Goal: Information Seeking & Learning: Learn about a topic

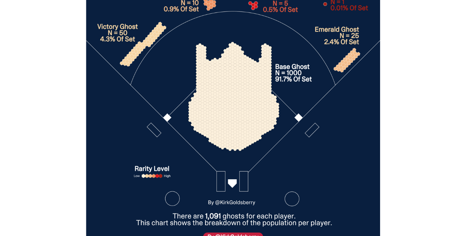
scroll to position [2384, 0]
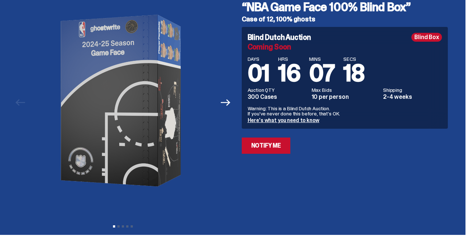
scroll to position [43, 0]
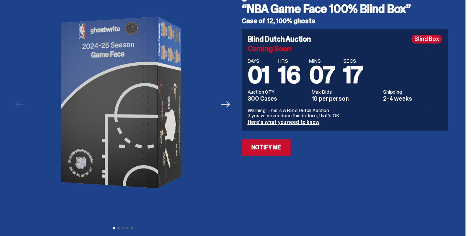
click at [230, 106] on icon "Next" at bounding box center [226, 104] width 10 height 7
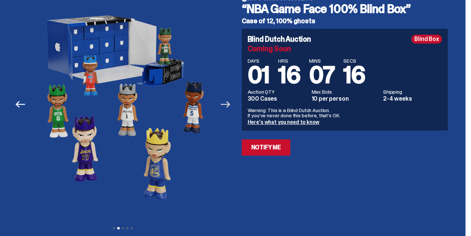
click at [230, 106] on icon "Next" at bounding box center [226, 104] width 10 height 7
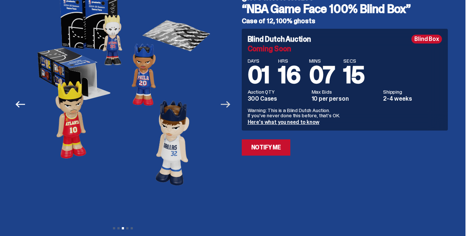
click at [230, 106] on icon "Next" at bounding box center [226, 104] width 10 height 7
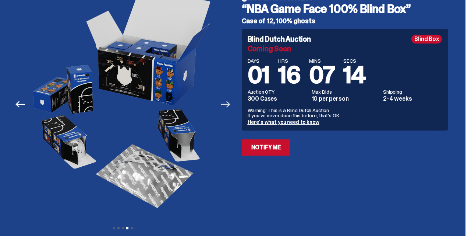
click at [230, 106] on icon "Next" at bounding box center [226, 104] width 10 height 7
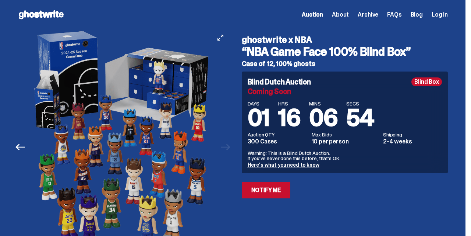
scroll to position [0, 0]
click at [18, 146] on icon "Previous" at bounding box center [20, 147] width 10 height 10
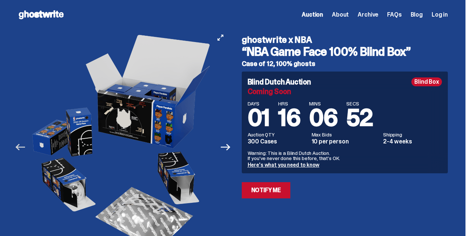
click at [18, 146] on icon "Previous" at bounding box center [20, 147] width 10 height 10
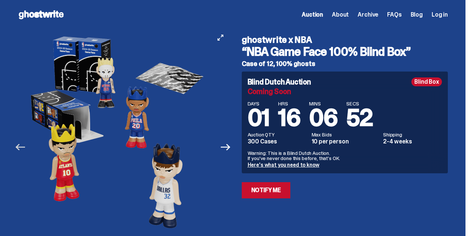
click at [18, 146] on icon "Previous" at bounding box center [20, 147] width 10 height 10
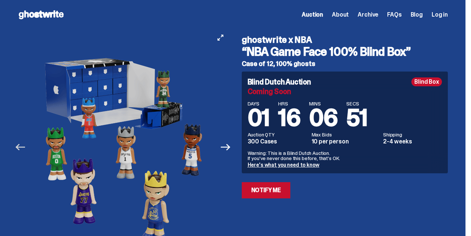
click at [18, 146] on icon "Previous" at bounding box center [20, 147] width 10 height 10
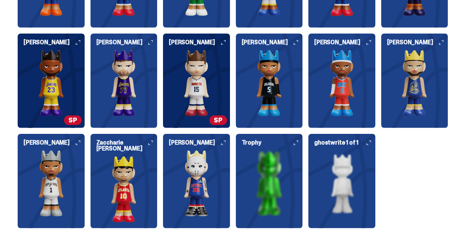
scroll to position [934, 0]
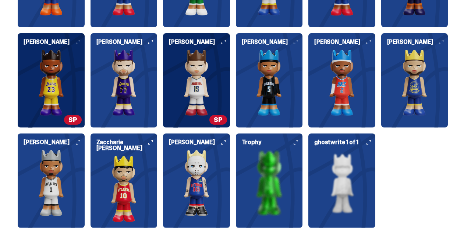
click at [205, 181] on img at bounding box center [196, 182] width 67 height 66
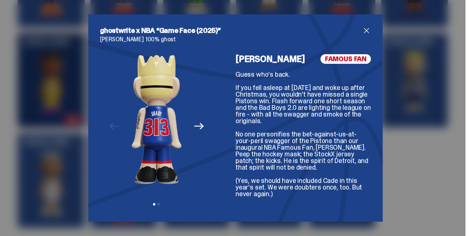
click at [199, 125] on icon "Next" at bounding box center [199, 126] width 10 height 10
click at [111, 126] on icon "Previous" at bounding box center [114, 126] width 10 height 7
click at [111, 126] on div "Previous Next View slide 1 View slide 2" at bounding box center [156, 131] width 113 height 155
click at [365, 31] on span "close" at bounding box center [366, 30] width 9 height 9
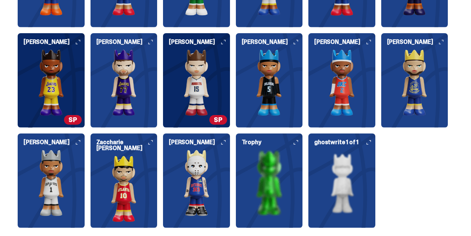
click at [123, 187] on img at bounding box center [124, 188] width 67 height 66
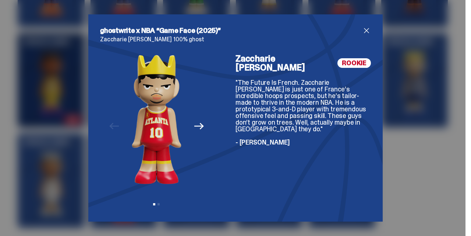
click at [367, 29] on span "close" at bounding box center [366, 30] width 9 height 9
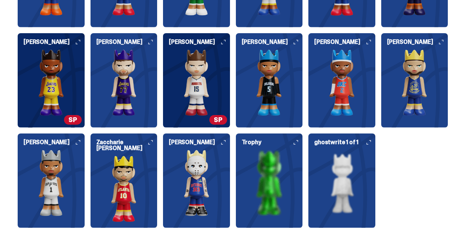
click at [45, 174] on img at bounding box center [51, 182] width 67 height 66
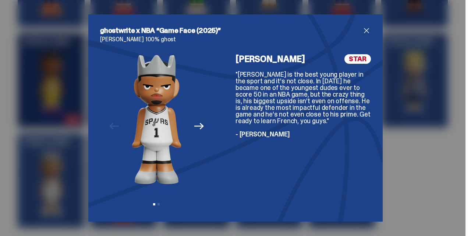
click at [369, 36] on p "Victor Wembanyama 100% ghost" at bounding box center [235, 39] width 271 height 6
click at [369, 32] on span "close" at bounding box center [366, 30] width 9 height 9
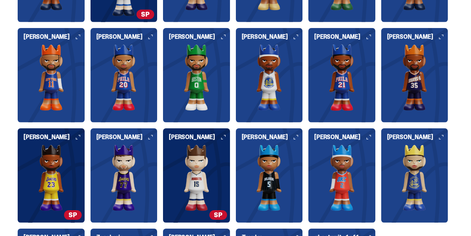
scroll to position [840, 0]
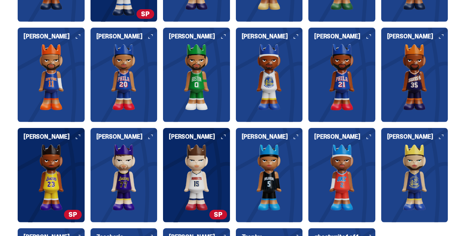
click at [128, 60] on img at bounding box center [124, 77] width 67 height 66
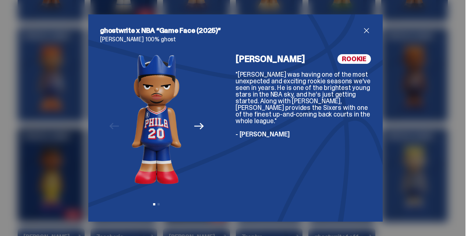
click at [197, 124] on icon "Next" at bounding box center [199, 126] width 10 height 10
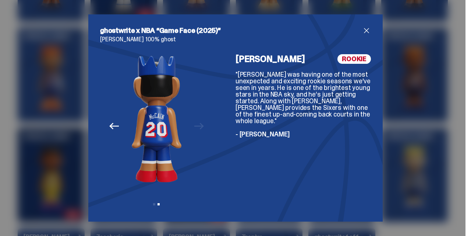
click at [197, 124] on div "Previous Next View slide 1 View slide 2" at bounding box center [156, 131] width 113 height 155
click at [112, 125] on icon "Previous" at bounding box center [114, 126] width 10 height 10
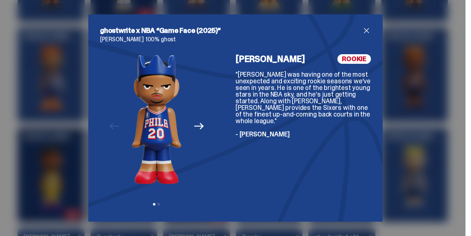
click at [366, 32] on span "close" at bounding box center [366, 30] width 9 height 9
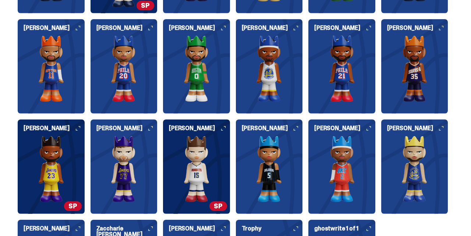
scroll to position [852, 0]
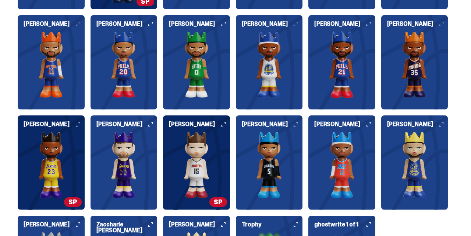
click at [411, 61] on img at bounding box center [414, 64] width 67 height 66
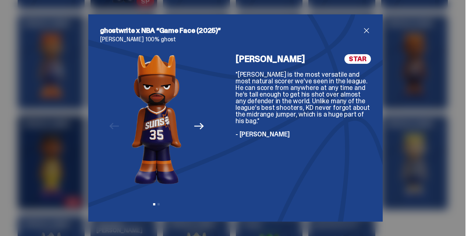
click at [200, 127] on icon "Next" at bounding box center [199, 126] width 10 height 10
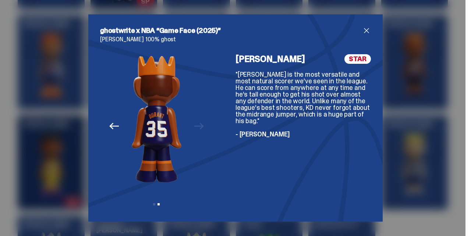
click at [364, 29] on span "close" at bounding box center [366, 30] width 9 height 9
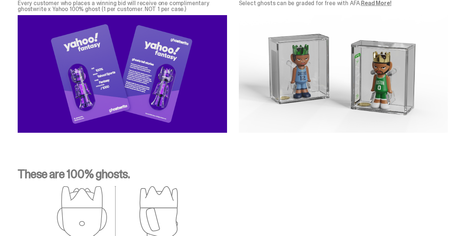
scroll to position [2289, 0]
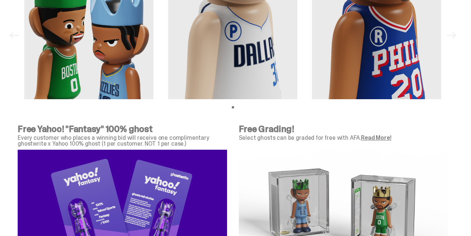
click at [383, 137] on link "Read More!" at bounding box center [376, 138] width 30 height 8
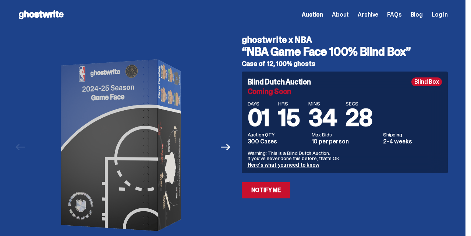
scroll to position [0, 0]
click at [349, 12] on span "About" at bounding box center [340, 15] width 17 height 6
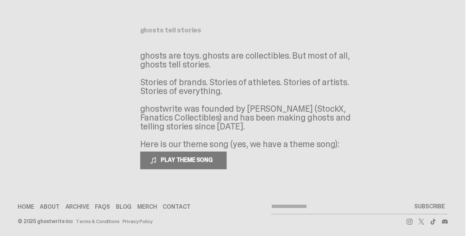
scroll to position [29, 0]
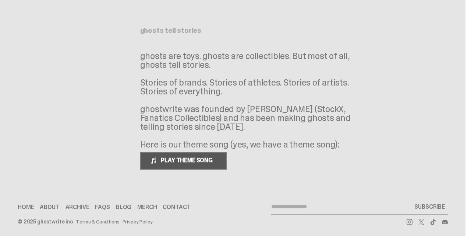
click at [163, 157] on span "PLAY THEME SONG" at bounding box center [187, 160] width 59 height 8
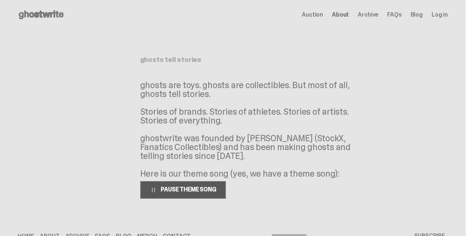
scroll to position [0, 0]
click at [153, 190] on span at bounding box center [153, 189] width 7 height 7
click at [374, 16] on span "Archive" at bounding box center [368, 15] width 21 height 6
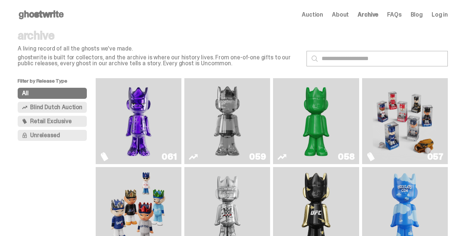
click at [145, 128] on img "Fantasy" at bounding box center [139, 121] width 64 height 80
click at [245, 108] on img "Two" at bounding box center [227, 121] width 64 height 80
click at [391, 116] on img "Game Face (2025)" at bounding box center [405, 121] width 64 height 80
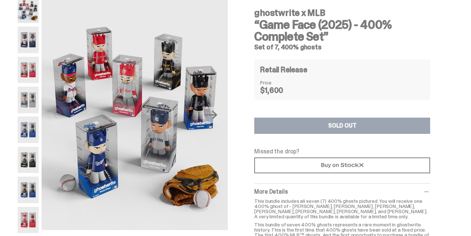
scroll to position [32, 0]
click at [215, 113] on icon "Next" at bounding box center [211, 115] width 13 height 13
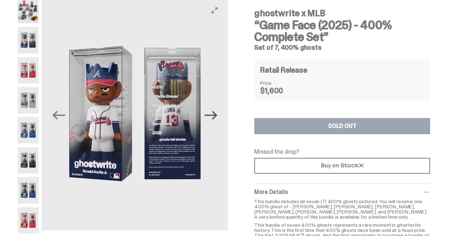
click at [215, 113] on icon "Next" at bounding box center [211, 115] width 13 height 13
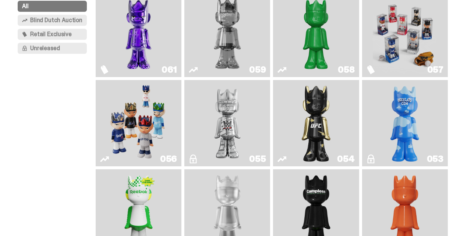
scroll to position [87, 0]
click at [320, 31] on img "Schrödinger's ghost: Sunday Green" at bounding box center [316, 34] width 64 height 80
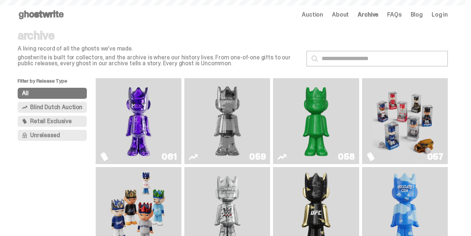
scroll to position [87, 0]
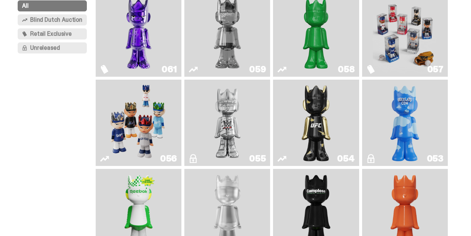
click at [216, 126] on img "I Was There SummerSlam" at bounding box center [227, 122] width 64 height 80
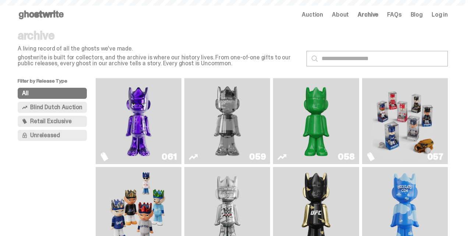
scroll to position [87, 0]
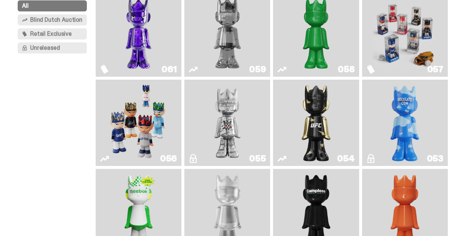
click at [123, 126] on img "Game Face (2025)" at bounding box center [139, 122] width 64 height 80
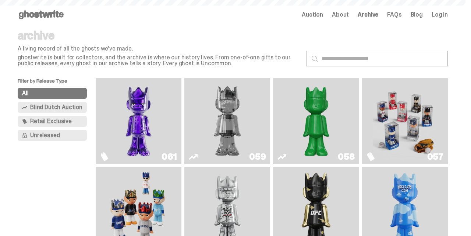
scroll to position [87, 0]
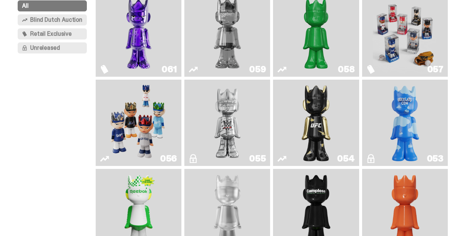
click at [328, 134] on img "Ruby" at bounding box center [316, 122] width 35 height 80
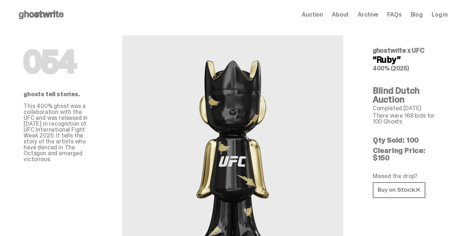
scroll to position [28, 0]
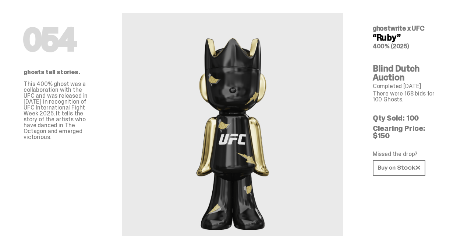
scroll to position [20, 0]
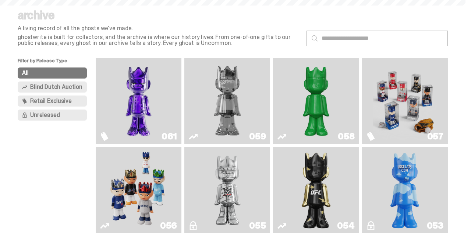
scroll to position [87, 0]
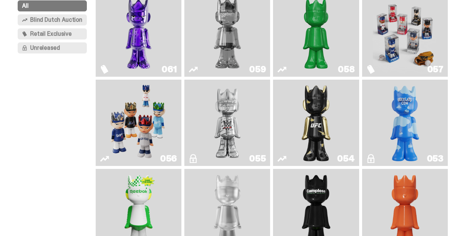
click at [419, 120] on img "ghooooost" at bounding box center [405, 122] width 35 height 80
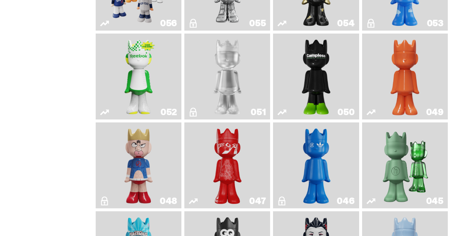
scroll to position [222, 0]
click at [147, 86] on img "Court Victory" at bounding box center [138, 77] width 35 height 80
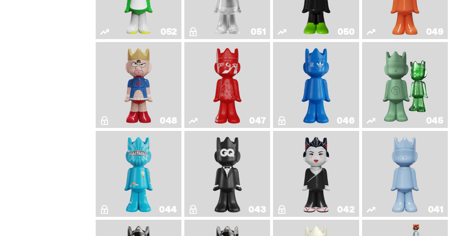
click at [128, 113] on img "Kinnikuman" at bounding box center [138, 85] width 35 height 80
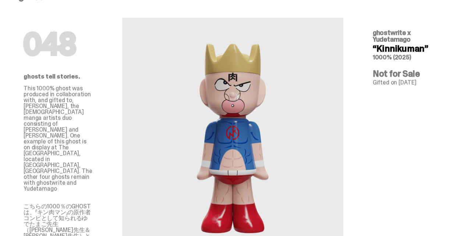
scroll to position [18, 0]
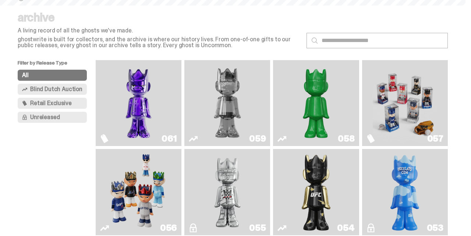
scroll to position [304, 0]
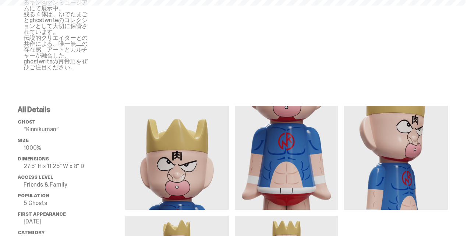
scroll to position [18, 0]
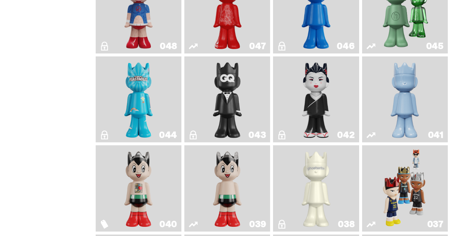
scroll to position [598, 0]
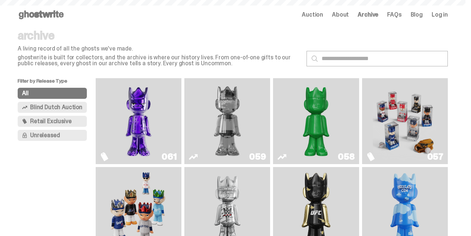
scroll to position [598, 0]
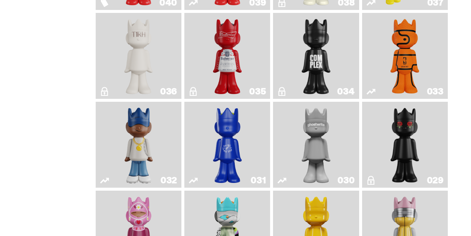
click at [224, 96] on img "The King of ghosts" at bounding box center [227, 56] width 35 height 80
click at [218, 96] on img "The King of ghosts" at bounding box center [227, 56] width 35 height 80
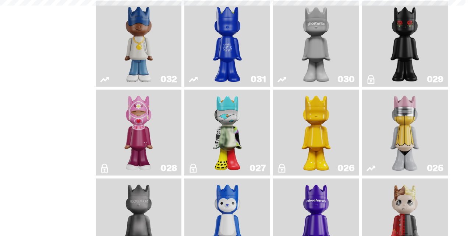
scroll to position [692, 0]
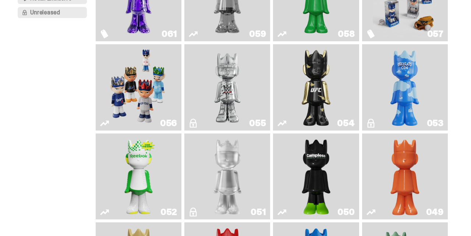
scroll to position [132, 0]
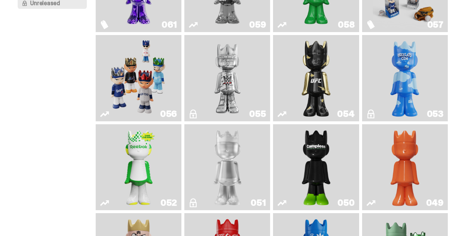
click at [136, 79] on img "Game Face (2025)" at bounding box center [139, 78] width 64 height 80
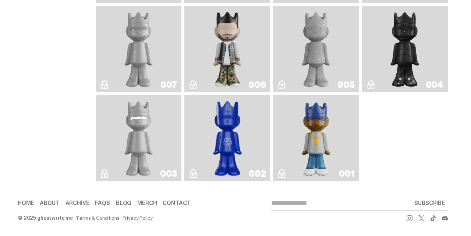
scroll to position [1346, 0]
click at [312, 125] on img "Eastside Golf" at bounding box center [316, 138] width 34 height 80
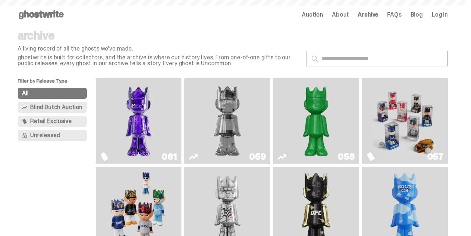
scroll to position [1346, 0]
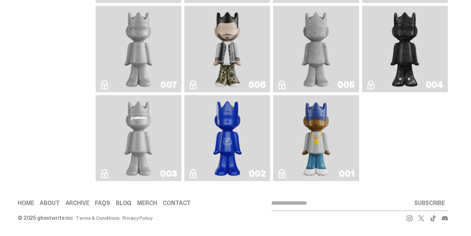
click at [222, 120] on img "Rocky's Matcha" at bounding box center [227, 138] width 35 height 80
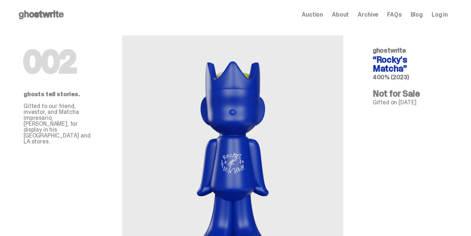
scroll to position [2, 0]
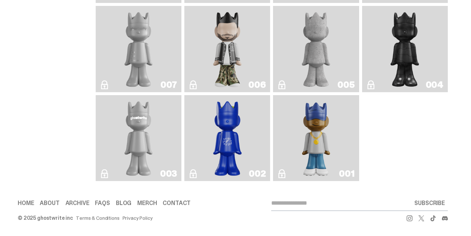
scroll to position [1261, 0]
click at [321, 89] on img "Concrete" at bounding box center [316, 49] width 35 height 80
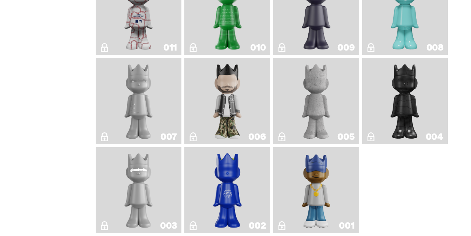
scroll to position [1171, 0]
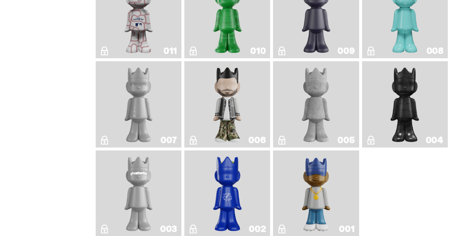
click at [422, 55] on img "Robin" at bounding box center [405, 15] width 35 height 80
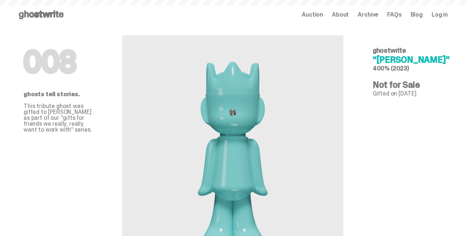
scroll to position [1171, 0]
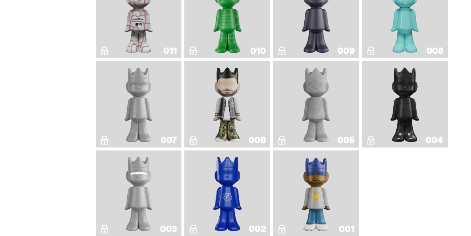
click at [158, 55] on link "011" at bounding box center [138, 15] width 77 height 80
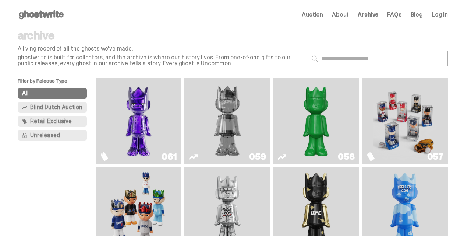
click at [57, 135] on span "Unreleased" at bounding box center [44, 135] width 29 height 6
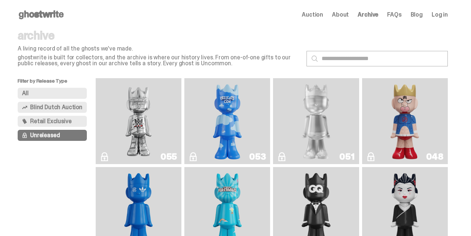
click at [49, 116] on button "Retail Exclusive" at bounding box center [52, 121] width 69 height 11
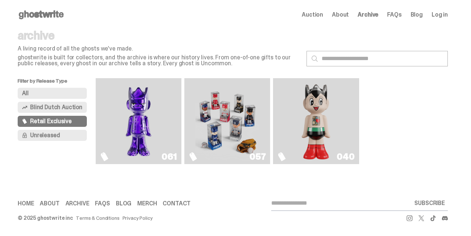
click at [53, 104] on span "Blind Dutch Auction" at bounding box center [56, 107] width 52 height 6
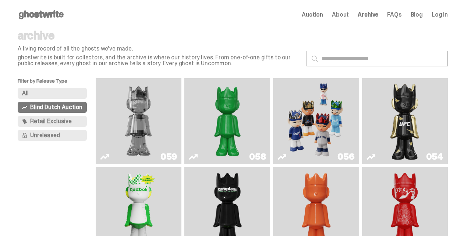
click at [53, 121] on span "Retail Exclusive" at bounding box center [50, 121] width 41 height 6
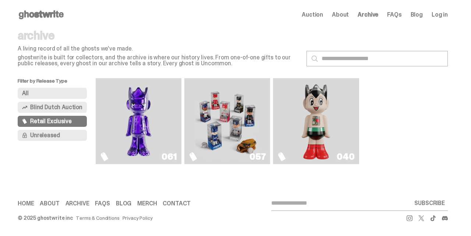
click at [312, 114] on img "Astro Boy (Heart)" at bounding box center [316, 121] width 35 height 80
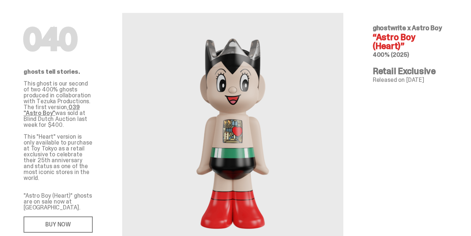
scroll to position [27, 0]
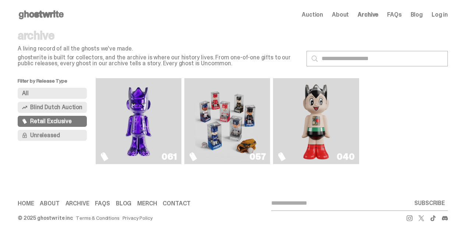
click at [49, 107] on span "Blind Dutch Auction" at bounding box center [56, 107] width 52 height 6
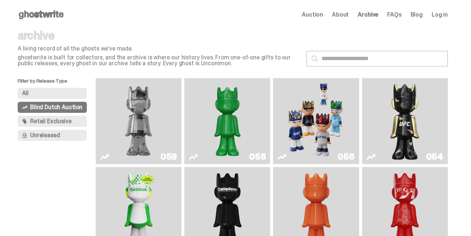
click at [53, 92] on button "All" at bounding box center [52, 93] width 69 height 11
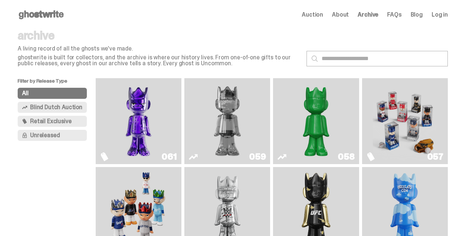
click at [241, 119] on img "Two" at bounding box center [227, 121] width 64 height 80
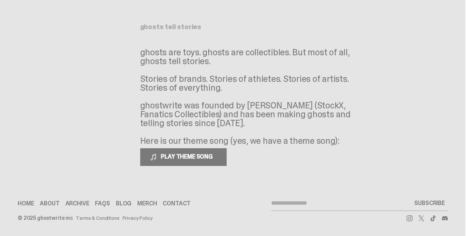
scroll to position [33, 0]
click at [24, 203] on link "Home" at bounding box center [26, 203] width 16 height 6
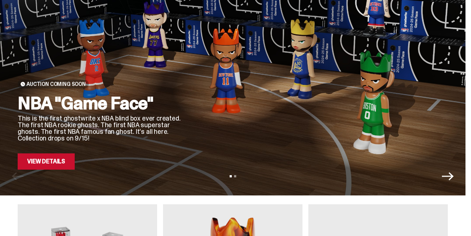
scroll to position [57, 0]
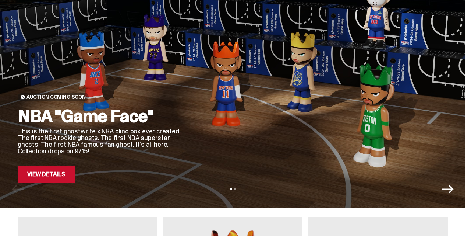
click at [454, 192] on icon "Next" at bounding box center [448, 189] width 12 height 12
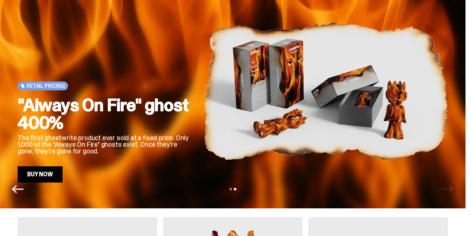
click at [43, 174] on link "Buy Now" at bounding box center [40, 174] width 45 height 16
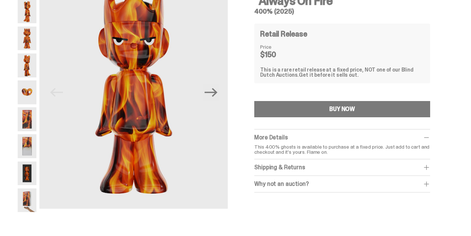
scroll to position [57, 0]
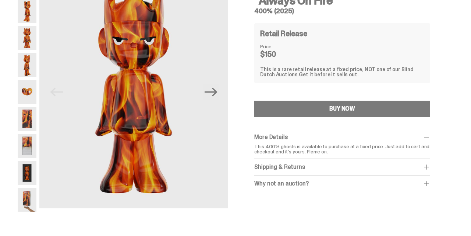
click at [24, 148] on img at bounding box center [27, 146] width 19 height 24
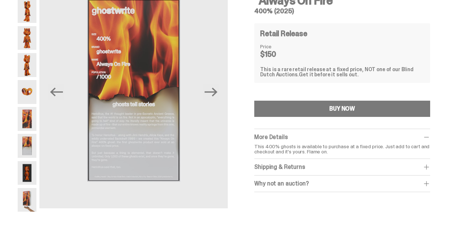
scroll to position [25, 0]
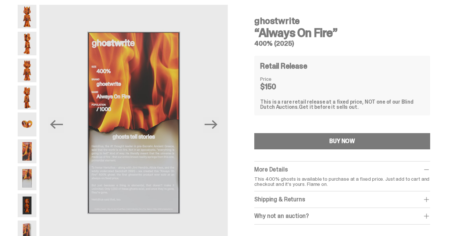
click at [29, 121] on img at bounding box center [27, 124] width 19 height 24
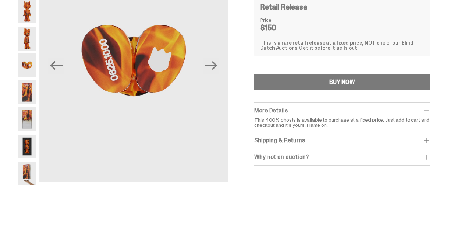
scroll to position [84, 0]
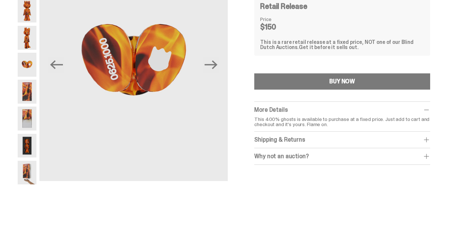
click at [21, 170] on img at bounding box center [27, 172] width 19 height 24
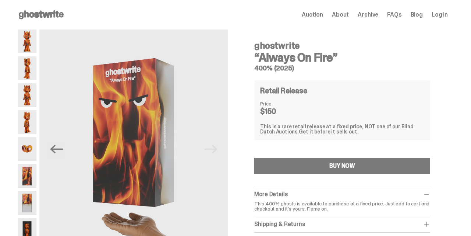
click at [26, 45] on img at bounding box center [27, 41] width 19 height 24
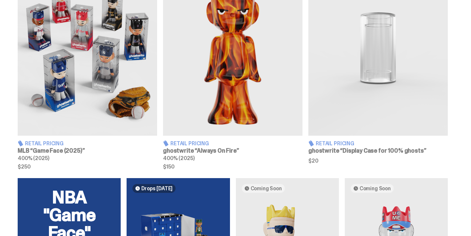
scroll to position [310, 0]
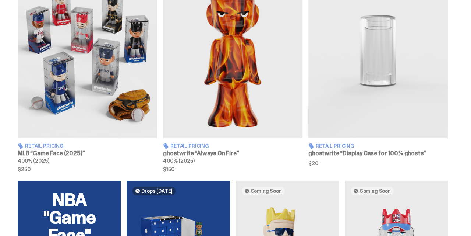
click at [339, 148] on span "Retail Pricing" at bounding box center [335, 145] width 39 height 5
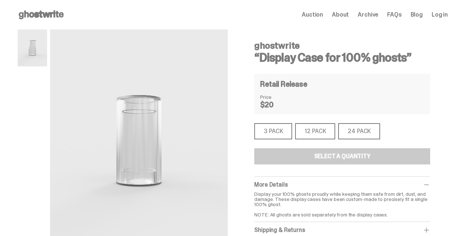
click at [365, 130] on div "24 PACK" at bounding box center [359, 131] width 42 height 16
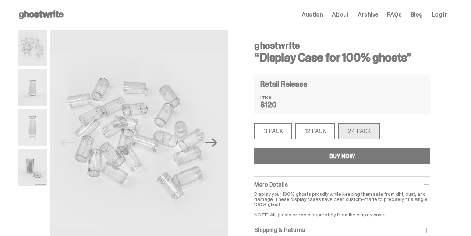
click at [285, 128] on div "3 PACK" at bounding box center [273, 131] width 38 height 16
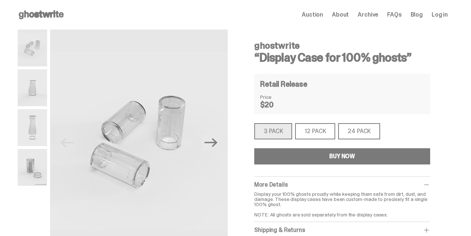
click at [322, 132] on div "12 PACK" at bounding box center [315, 131] width 40 height 16
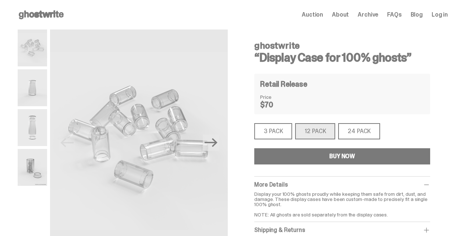
click at [276, 134] on div "3 PACK" at bounding box center [273, 131] width 38 height 16
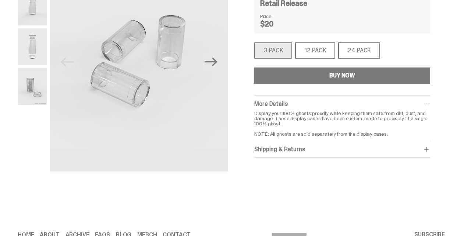
scroll to position [81, 0]
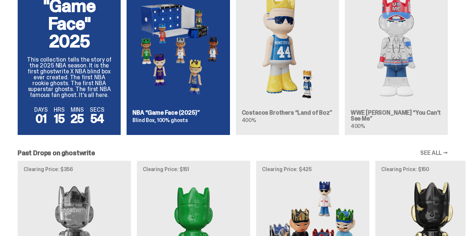
scroll to position [519, 0]
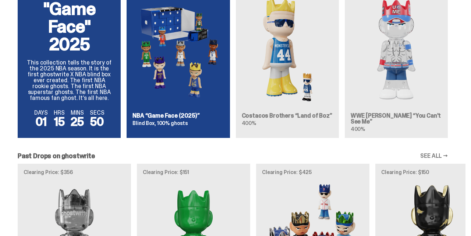
click at [396, 60] on img at bounding box center [396, 50] width 91 height 114
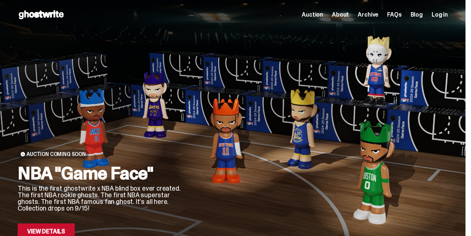
scroll to position [0, 0]
